Goal: Transaction & Acquisition: Purchase product/service

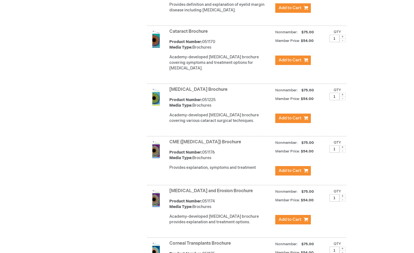
scroll to position [362, 0]
click at [192, 92] on link "Cataract Surgery Brochure" at bounding box center [198, 89] width 58 height 5
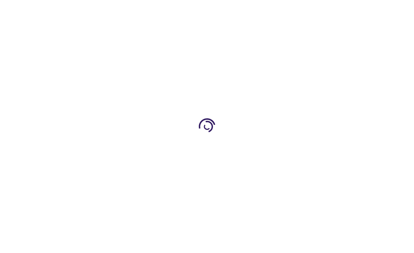
type input "1"
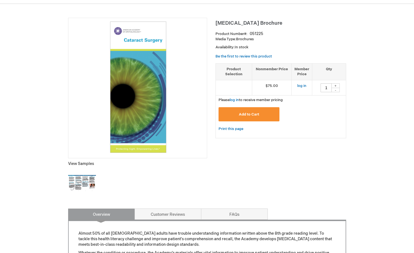
scroll to position [66, 0]
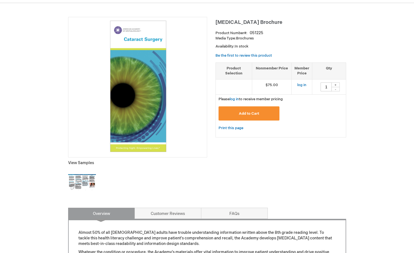
click at [85, 181] on img at bounding box center [82, 183] width 28 height 28
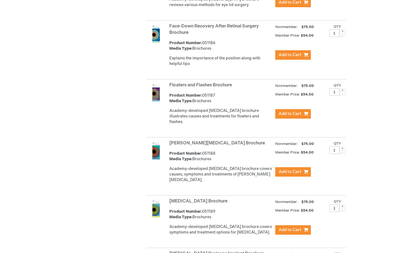
scroll to position [849, 0]
click at [186, 82] on link "Floaters and Flashes Brochure" at bounding box center [200, 84] width 63 height 5
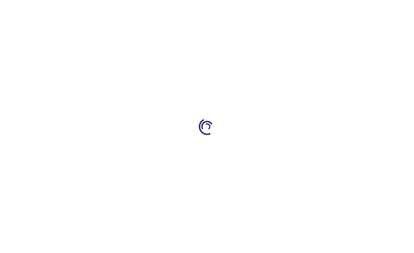
type input "1"
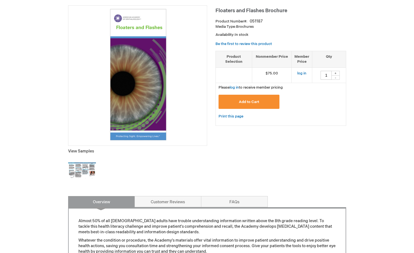
scroll to position [135, 0]
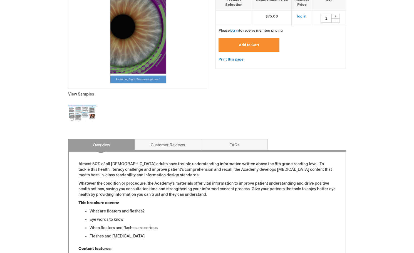
click at [82, 116] on img at bounding box center [82, 114] width 28 height 28
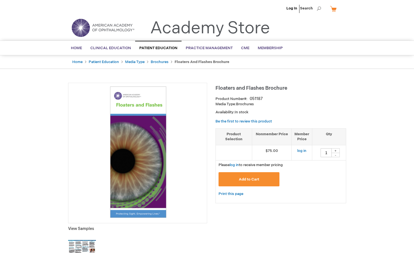
scroll to position [0, 0]
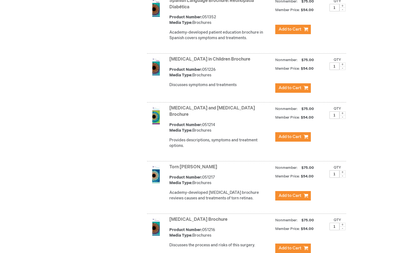
scroll to position [2198, 0]
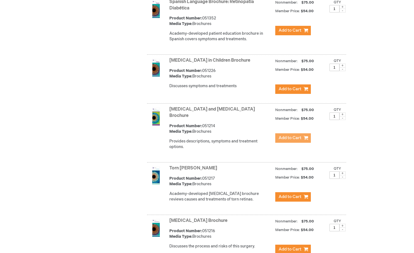
click at [288, 133] on button "Add to Cart" at bounding box center [293, 137] width 36 height 9
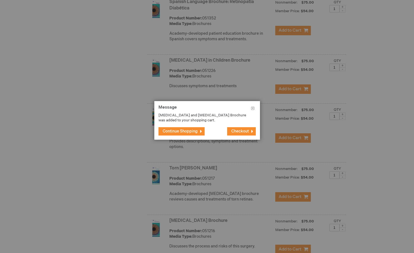
click at [193, 131] on span "Continue Shopping" at bounding box center [180, 131] width 35 height 5
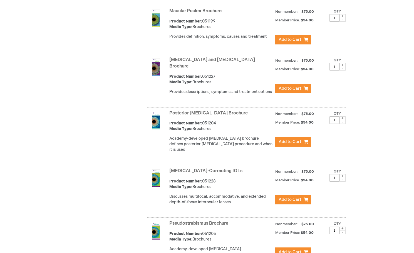
scroll to position [1497, 0]
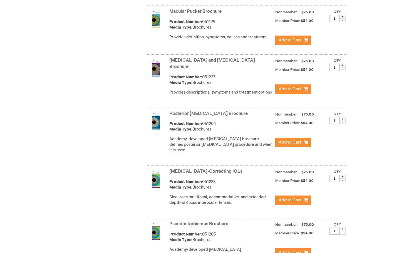
click at [210, 169] on link "Presbyopia-Correcting IOLs" at bounding box center [205, 171] width 73 height 5
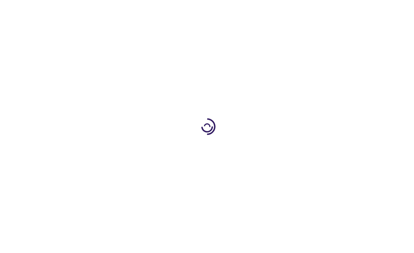
type input "1"
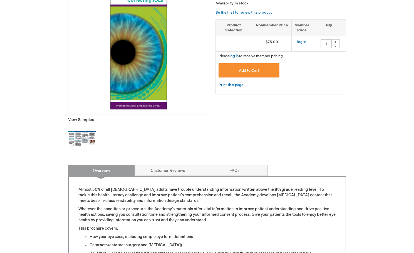
scroll to position [165, 0]
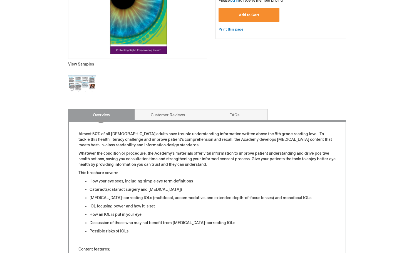
click at [81, 86] on img at bounding box center [82, 84] width 28 height 28
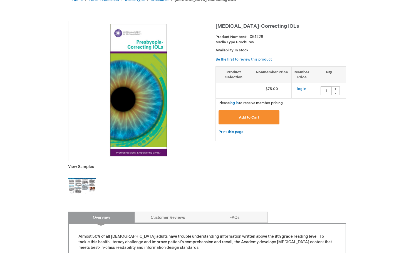
scroll to position [31, 0]
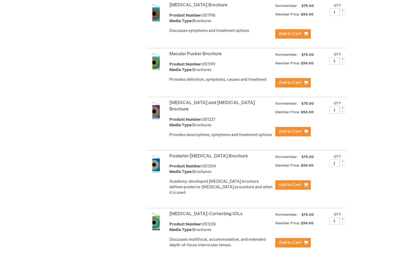
scroll to position [1455, 0]
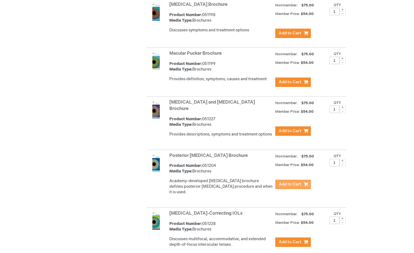
click at [295, 182] on span "Add to Cart" at bounding box center [289, 184] width 23 height 5
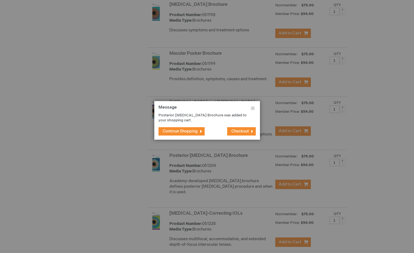
click at [187, 130] on span "Continue Shopping" at bounding box center [180, 131] width 35 height 5
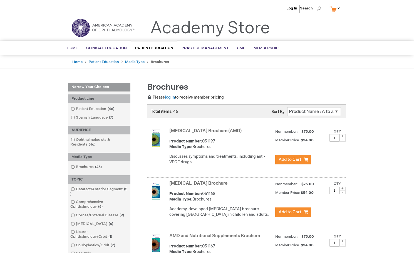
scroll to position [0, 0]
click at [131, 62] on link "Media Type" at bounding box center [134, 62] width 19 height 4
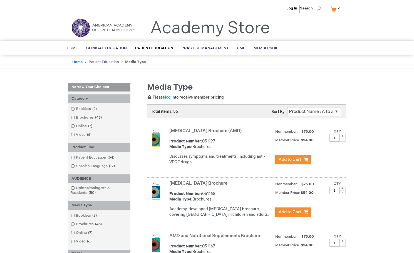
click at [94, 63] on link "Patient Education" at bounding box center [104, 62] width 30 height 4
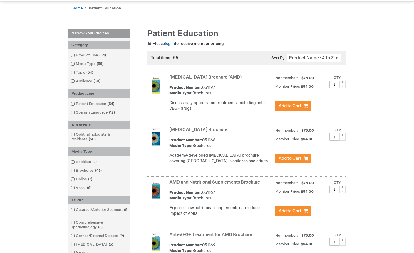
scroll to position [72, 0]
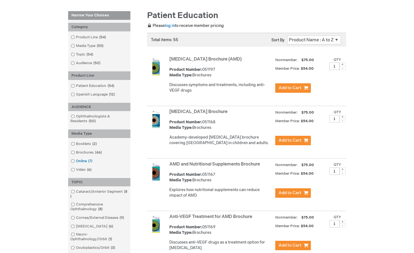
click at [76, 160] on span at bounding box center [76, 161] width 0 height 4
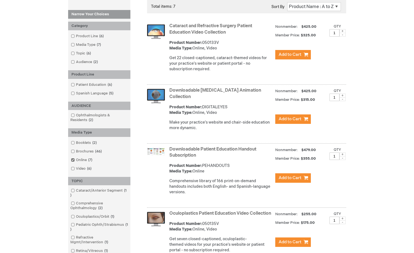
scroll to position [107, 0]
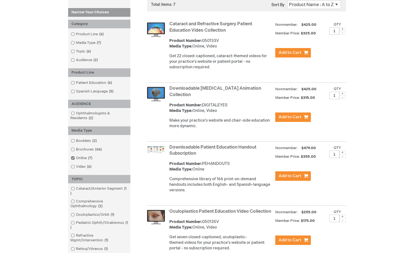
click at [210, 145] on link "Downloadable Patient Education Handout Subscription" at bounding box center [212, 151] width 87 height 12
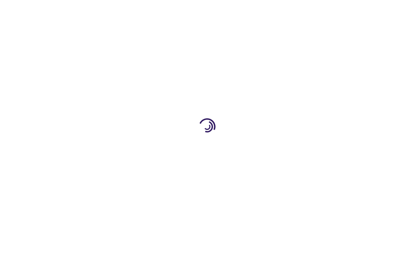
type input "1"
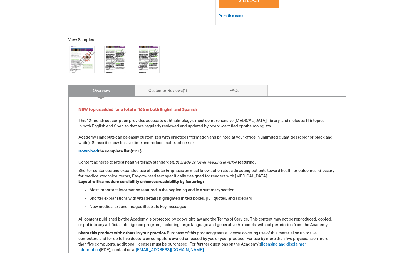
scroll to position [188, 0]
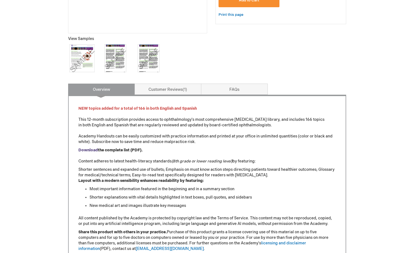
click at [93, 150] on strong "Download" at bounding box center [87, 150] width 19 height 5
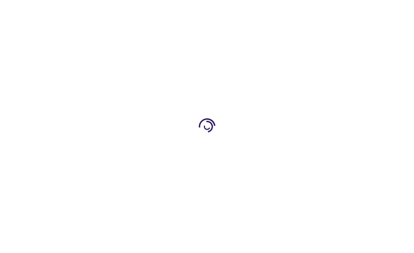
scroll to position [188, 0]
type input "1"
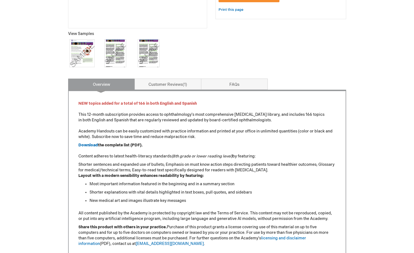
scroll to position [195, 0]
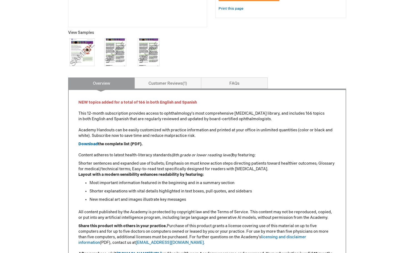
click at [113, 51] on img at bounding box center [115, 52] width 28 height 28
click at [80, 53] on img at bounding box center [82, 52] width 28 height 28
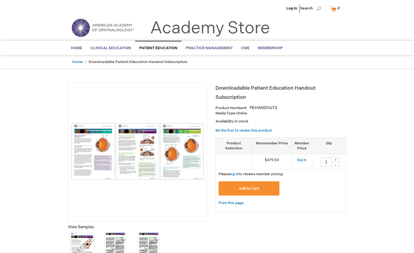
scroll to position [0, 0]
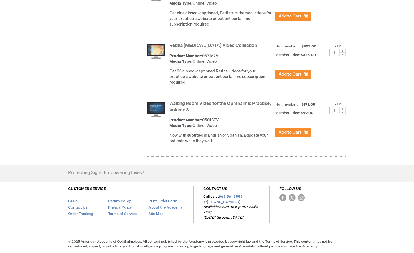
scroll to position [391, 0]
click at [205, 104] on link "Waiting Room Video for the Ophthalmic Practice, Volume 3" at bounding box center [220, 107] width 102 height 12
